Goal: Navigation & Orientation: Find specific page/section

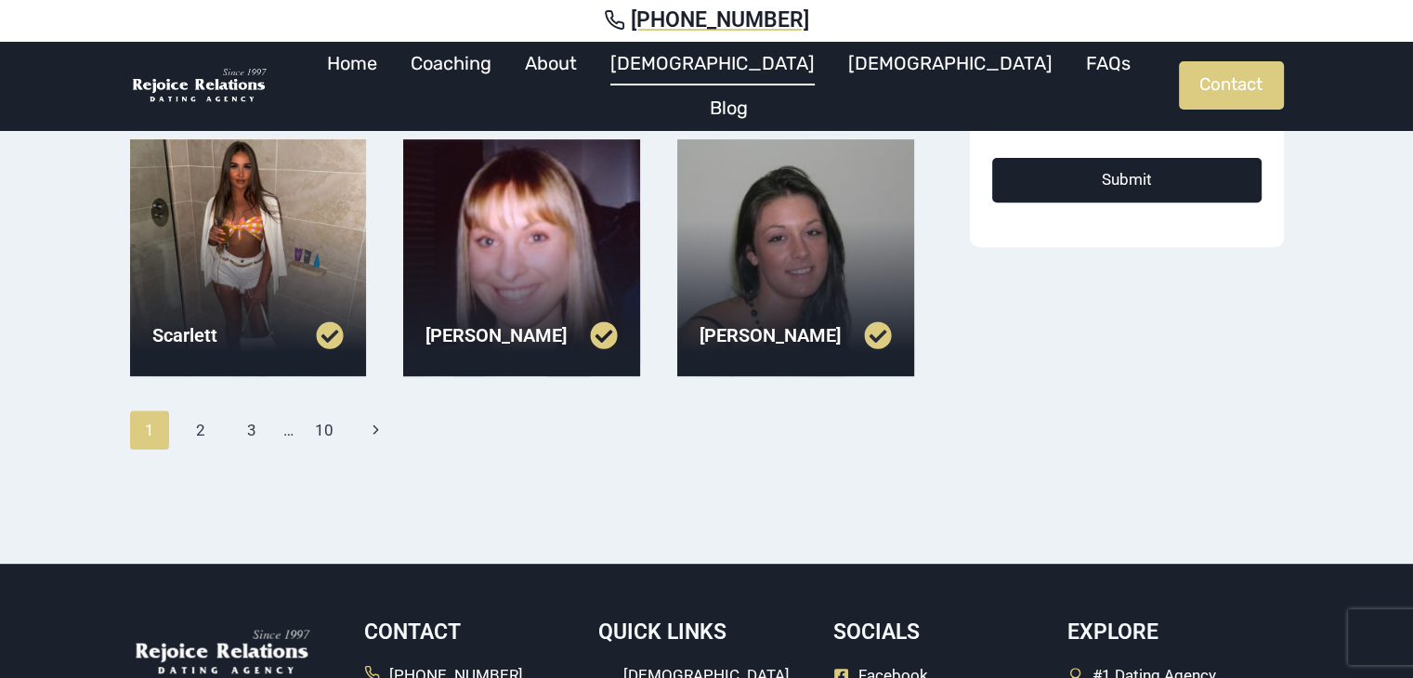
scroll to position [706, 0]
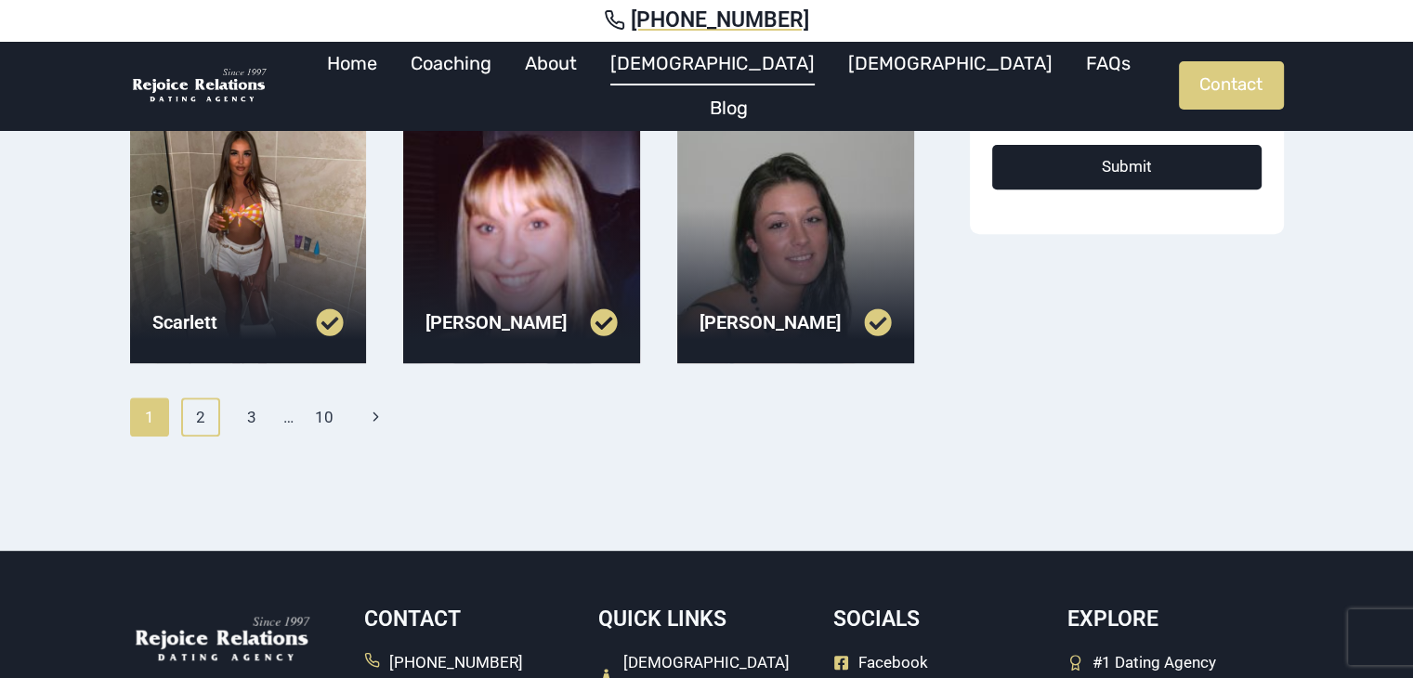
click at [187, 420] on link "2" at bounding box center [201, 416] width 40 height 39
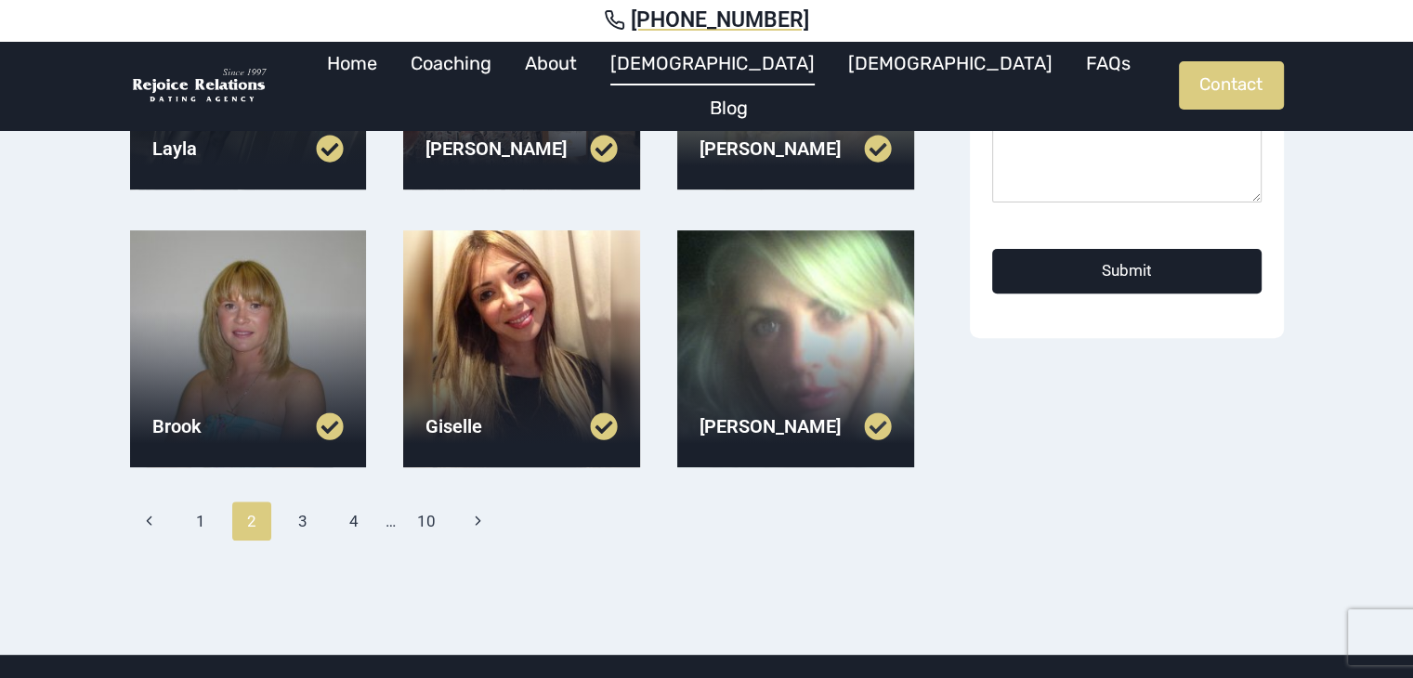
scroll to position [706, 0]
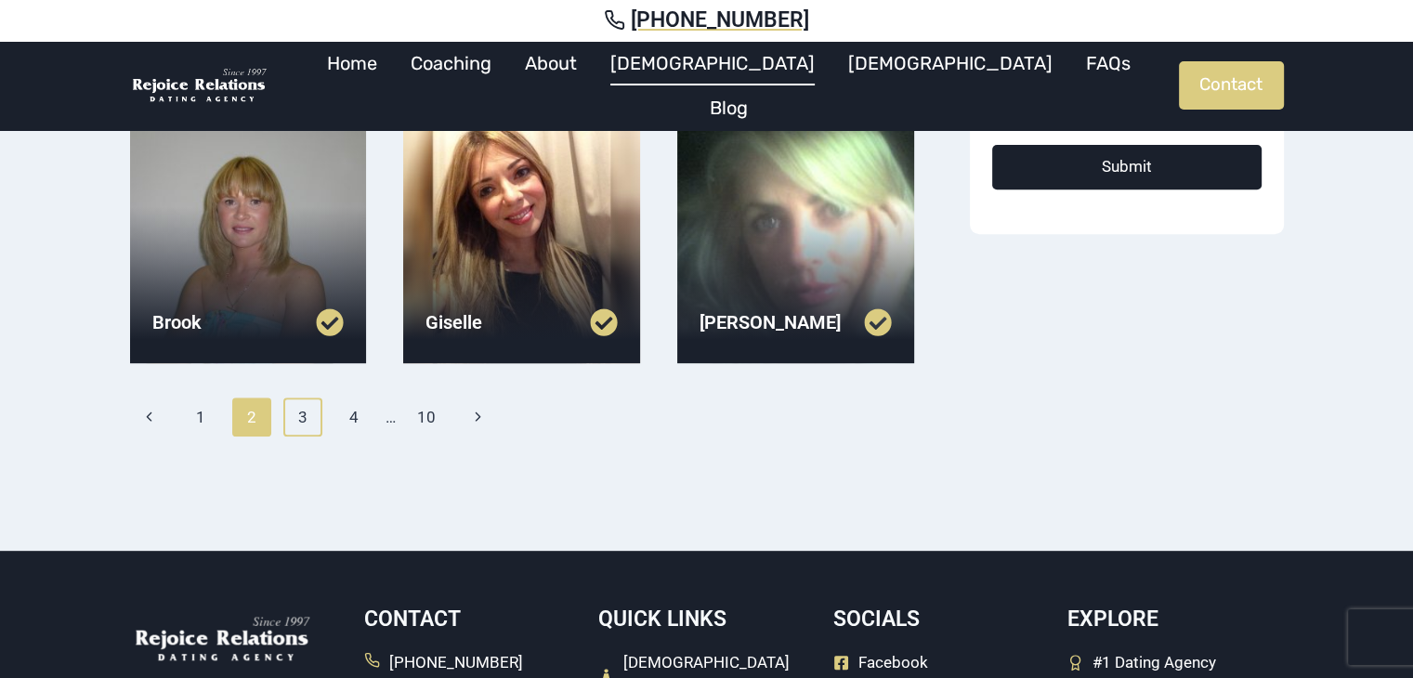
click at [306, 413] on link "3" at bounding box center [303, 416] width 40 height 39
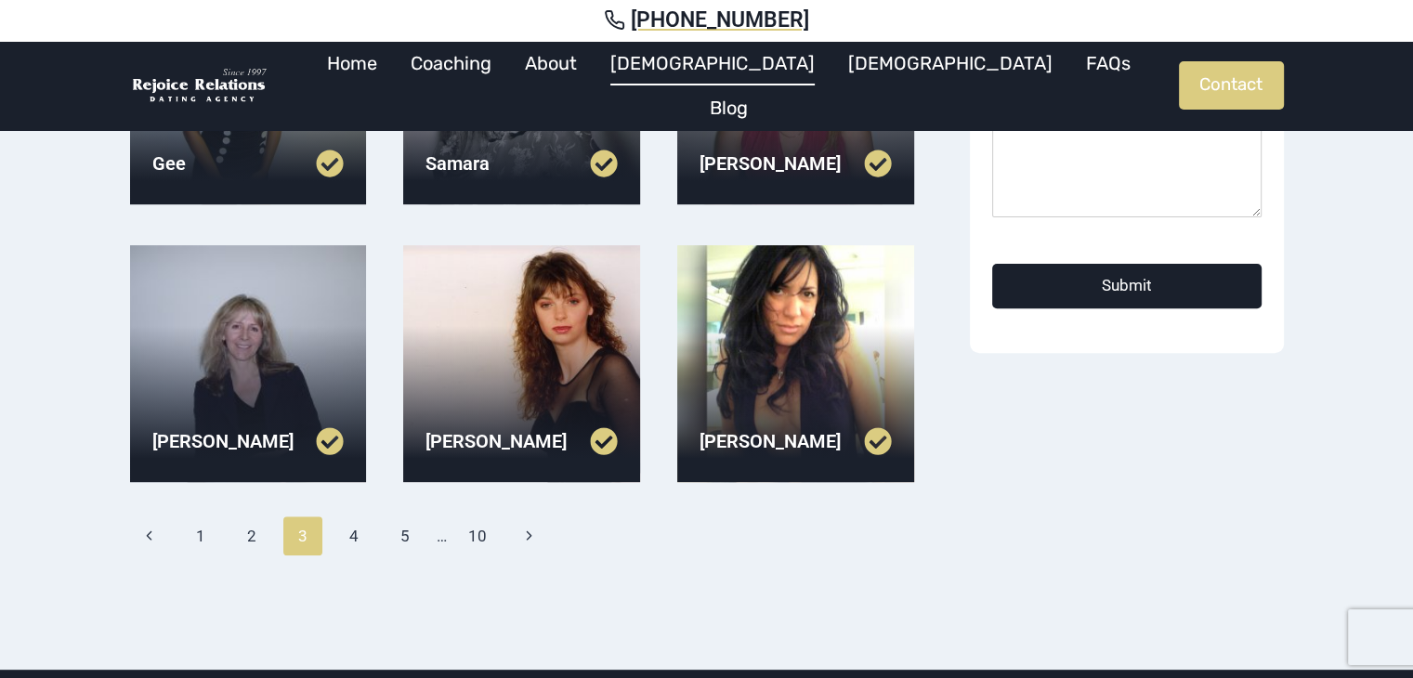
scroll to position [594, 0]
